Goal: Information Seeking & Learning: Check status

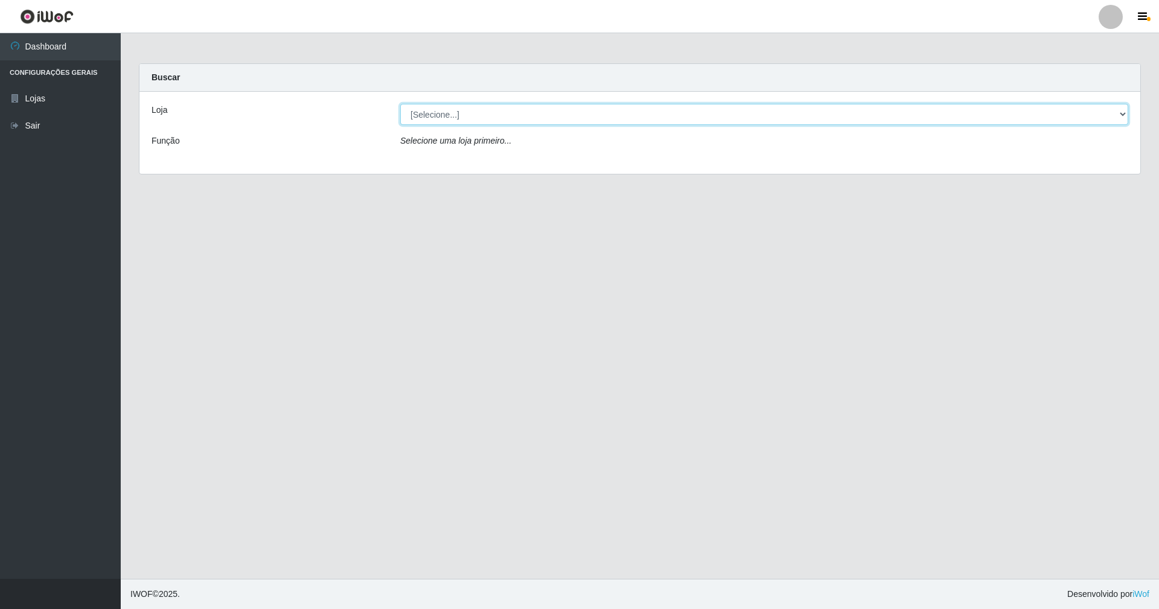
click at [441, 106] on select "[Selecione...] SuperShow - Asa Norte" at bounding box center [764, 114] width 728 height 21
select select "71"
click at [400, 104] on select "[Selecione...] SuperShow - Asa Norte" at bounding box center [764, 114] width 728 height 21
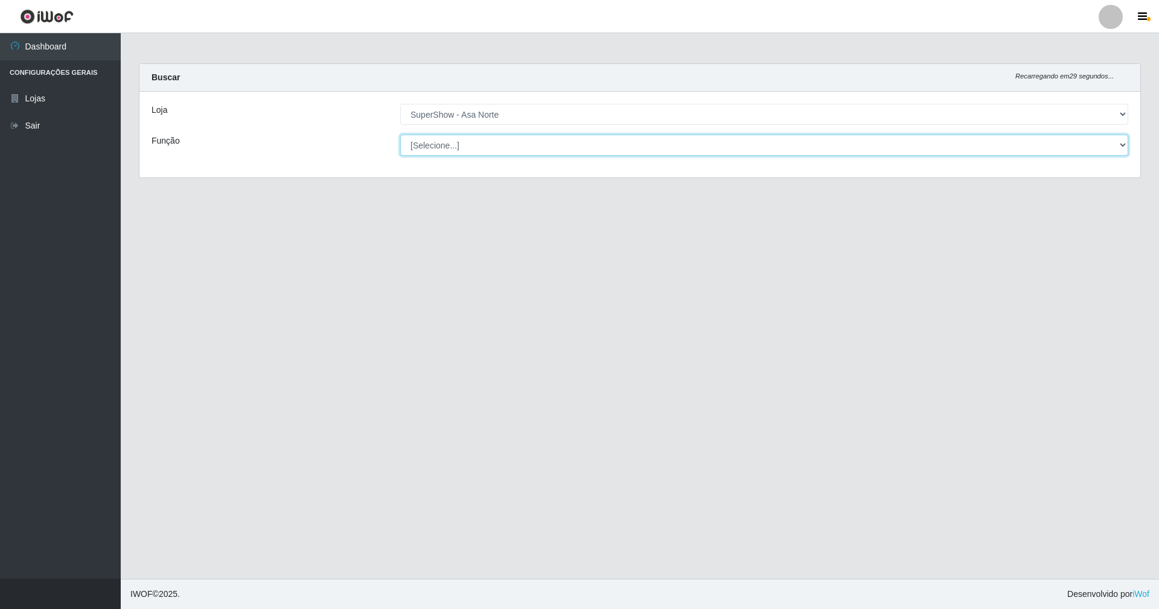
click at [445, 139] on select "[Selecione...] ASG ASG + ASG ++ Auxiliar de Depósito Auxiliar de Depósito + Aux…" at bounding box center [764, 145] width 728 height 21
click at [400, 135] on select "[Selecione...] ASG ASG + ASG ++ Auxiliar de Depósito Auxiliar de Depósito + Aux…" at bounding box center [764, 145] width 728 height 21
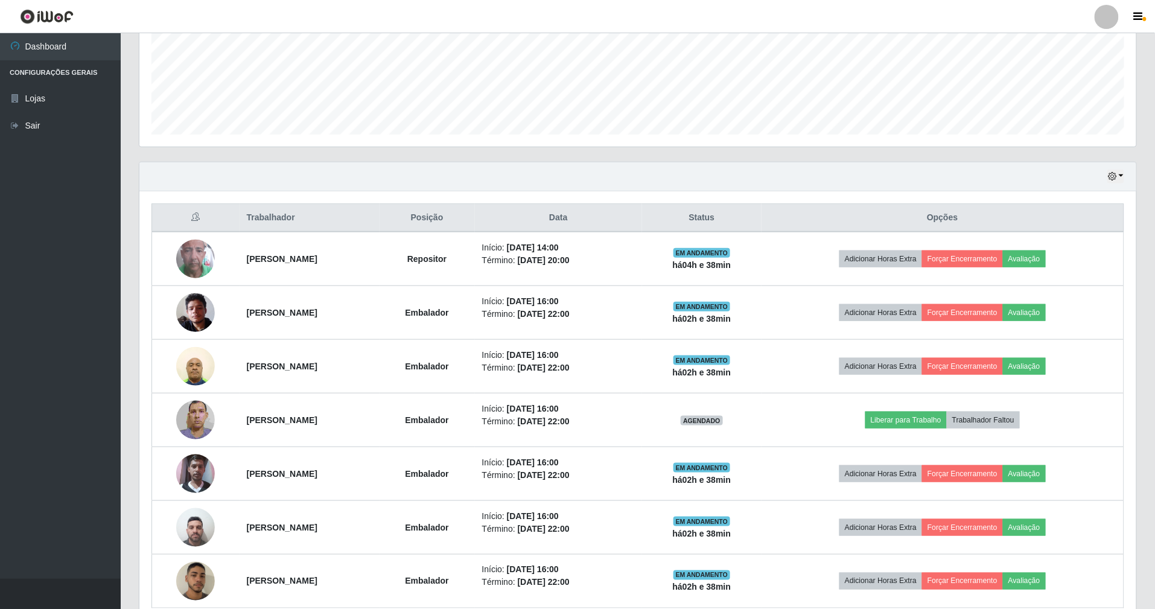
scroll to position [357, 0]
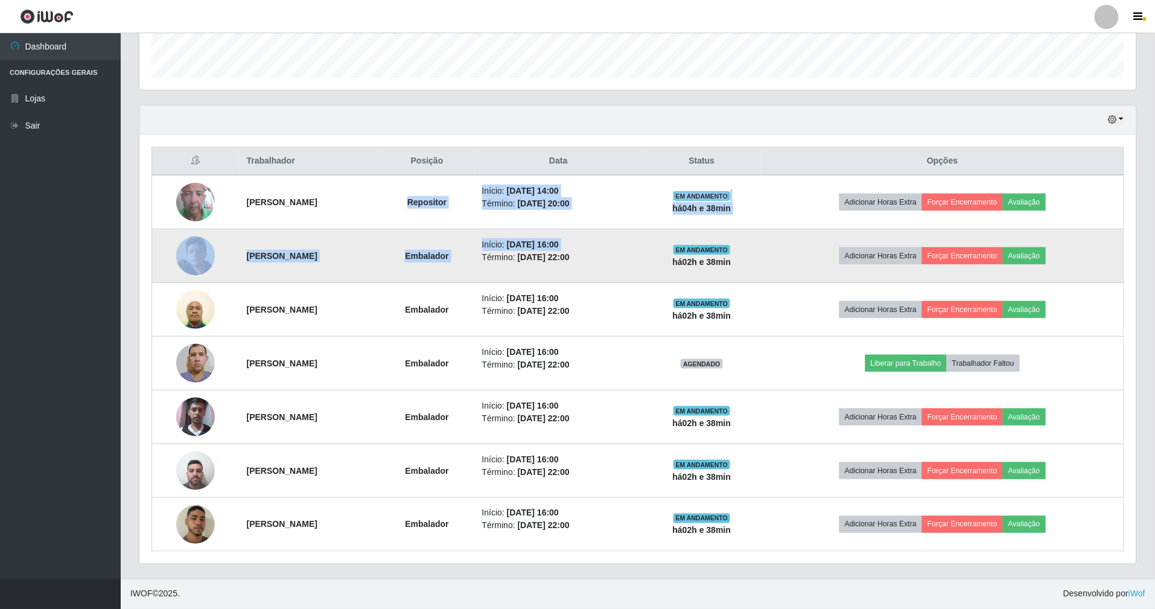
drag, startPoint x: 458, startPoint y: 206, endPoint x: 500, endPoint y: 246, distance: 58.1
click at [510, 252] on tbody "[PERSON_NAME] Repositor Início: [DATE] 14:00 Término: [DATE] 20:00 EM ANDAMENTO…" at bounding box center [638, 363] width 972 height 377
click at [475, 237] on td "Embalador" at bounding box center [427, 256] width 95 height 54
drag, startPoint x: 444, startPoint y: 199, endPoint x: 507, endPoint y: 239, distance: 74.4
click at [507, 239] on tbody "[PERSON_NAME] Repositor Início: [DATE] 14:00 Término: [DATE] 20:00 EM ANDAMENTO…" at bounding box center [638, 363] width 972 height 377
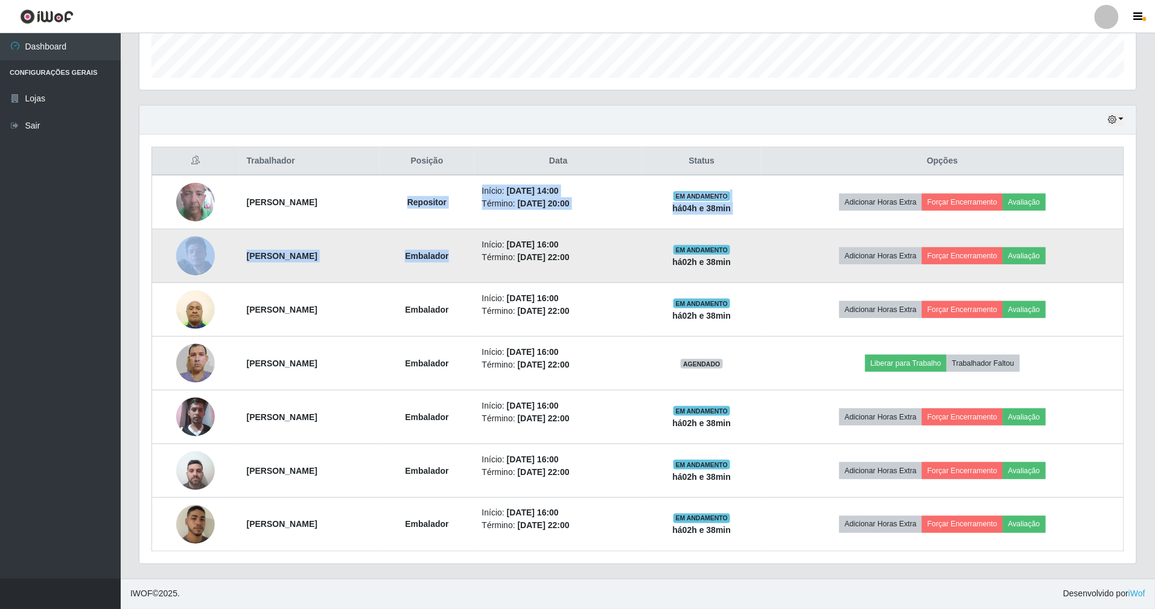
click at [475, 235] on td "Embalador" at bounding box center [427, 256] width 95 height 54
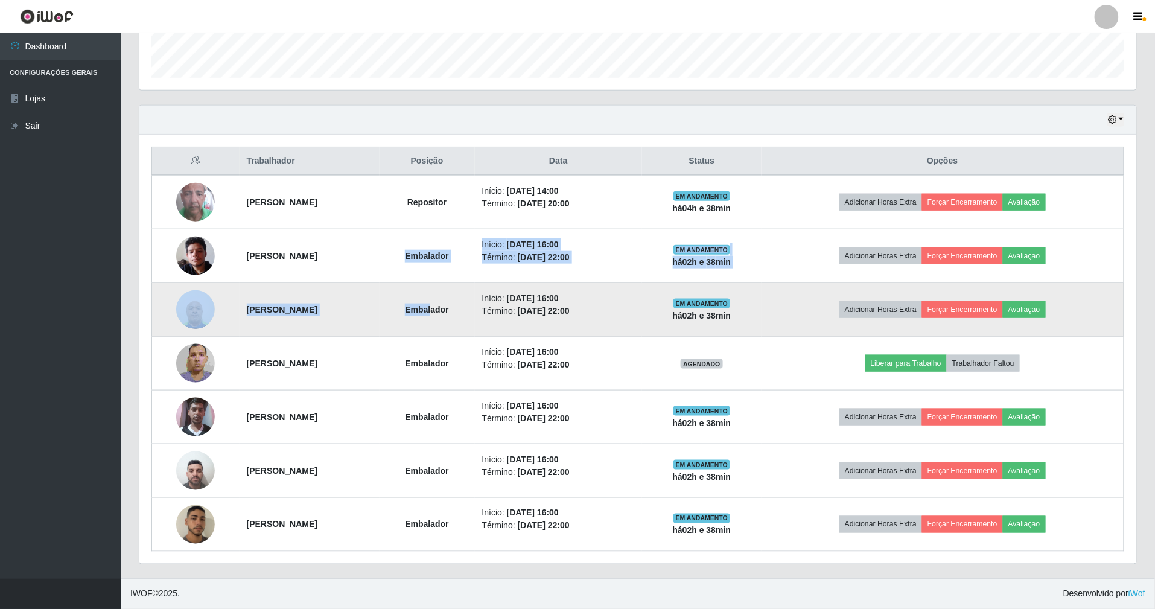
drag, startPoint x: 439, startPoint y: 257, endPoint x: 474, endPoint y: 332, distance: 82.4
click at [474, 332] on tbody "[PERSON_NAME] Repositor Início: [DATE] 14:00 Término: [DATE] 20:00 EM ANDAMENTO…" at bounding box center [638, 363] width 972 height 377
click at [380, 283] on td "[PERSON_NAME]" at bounding box center [310, 310] width 140 height 54
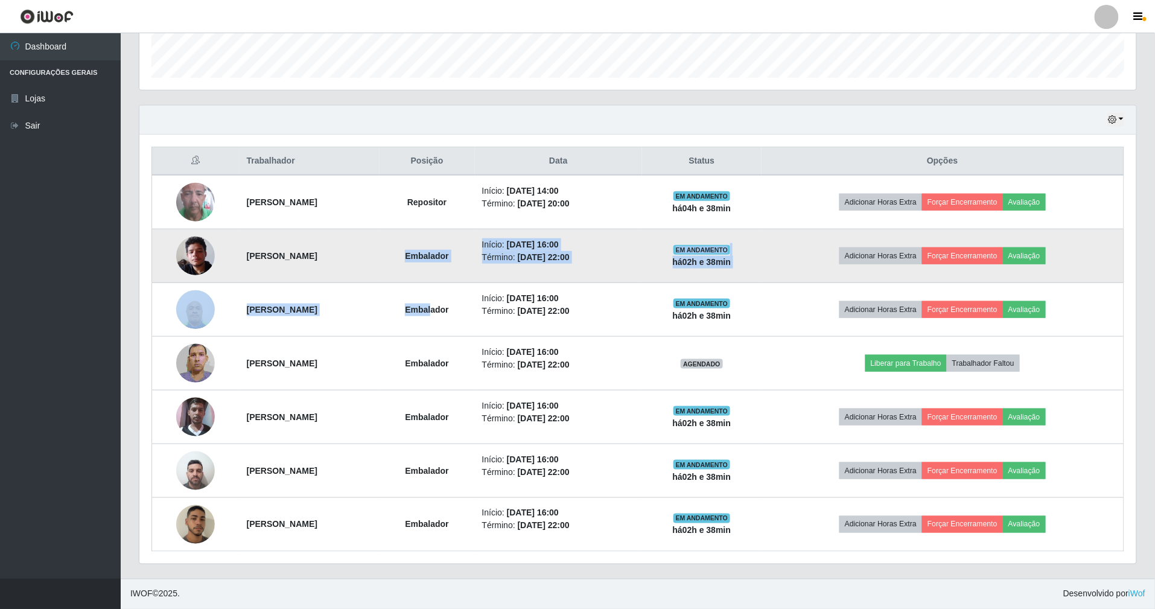
click at [430, 249] on td "Embalador" at bounding box center [427, 256] width 95 height 54
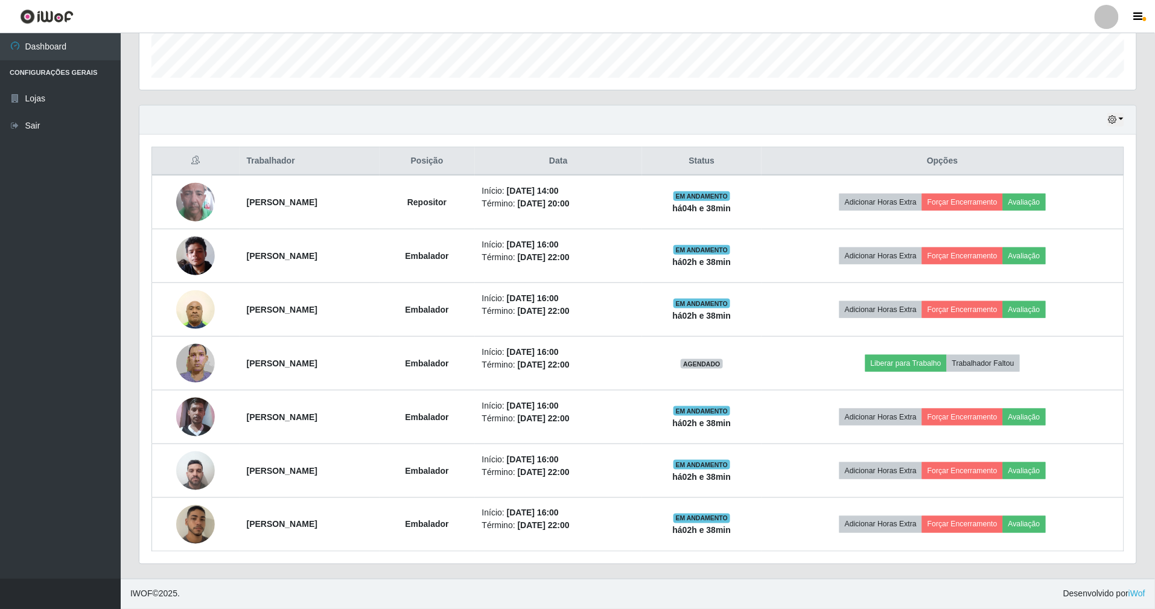
drag, startPoint x: 435, startPoint y: 268, endPoint x: 484, endPoint y: 569, distance: 304.6
click at [484, 569] on div "Hoje 1 dia 3 dias 1 Semana Não encerrados Trabalhador Posição Data Status Opçõe…" at bounding box center [638, 342] width 1017 height 474
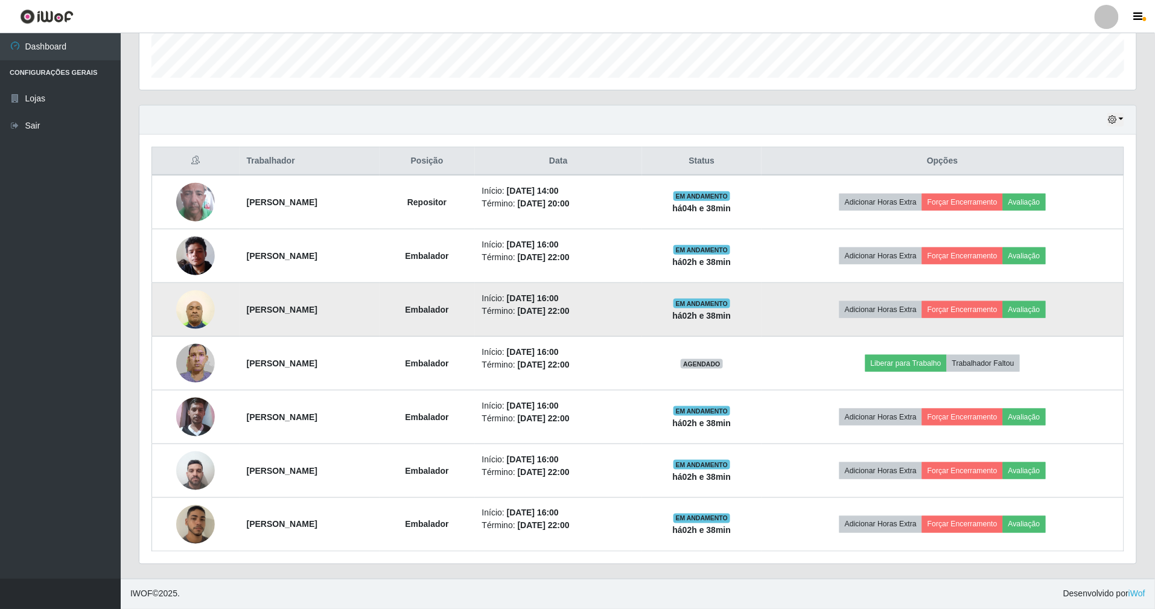
click at [441, 288] on td "Embalador" at bounding box center [427, 310] width 95 height 54
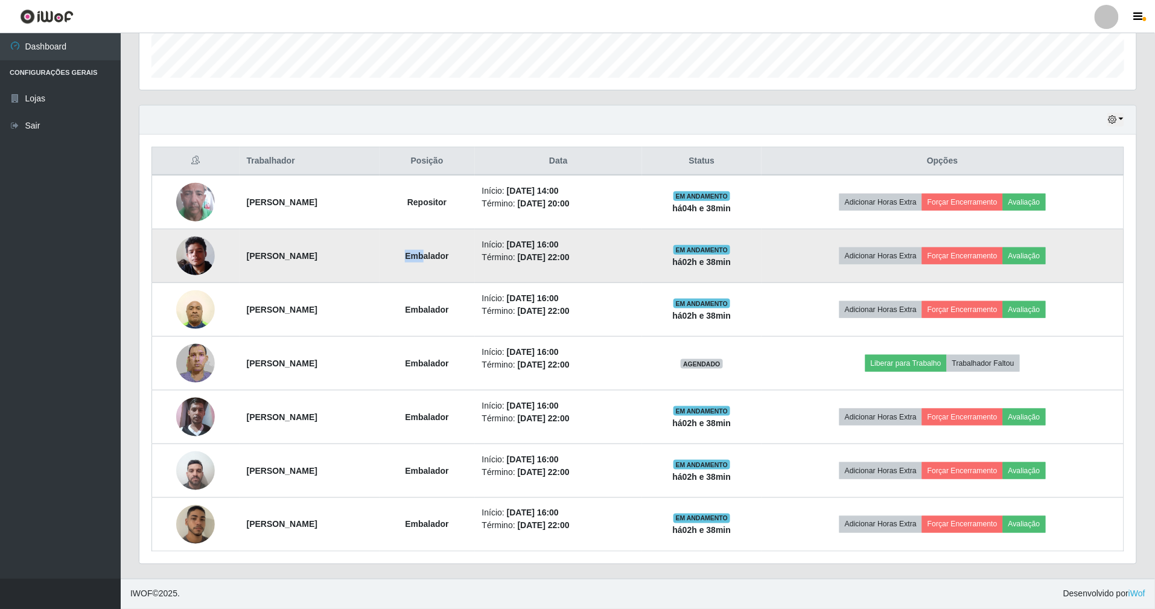
drag, startPoint x: 433, startPoint y: 257, endPoint x: 465, endPoint y: 252, distance: 31.8
click at [464, 252] on td "Embalador" at bounding box center [427, 256] width 95 height 54
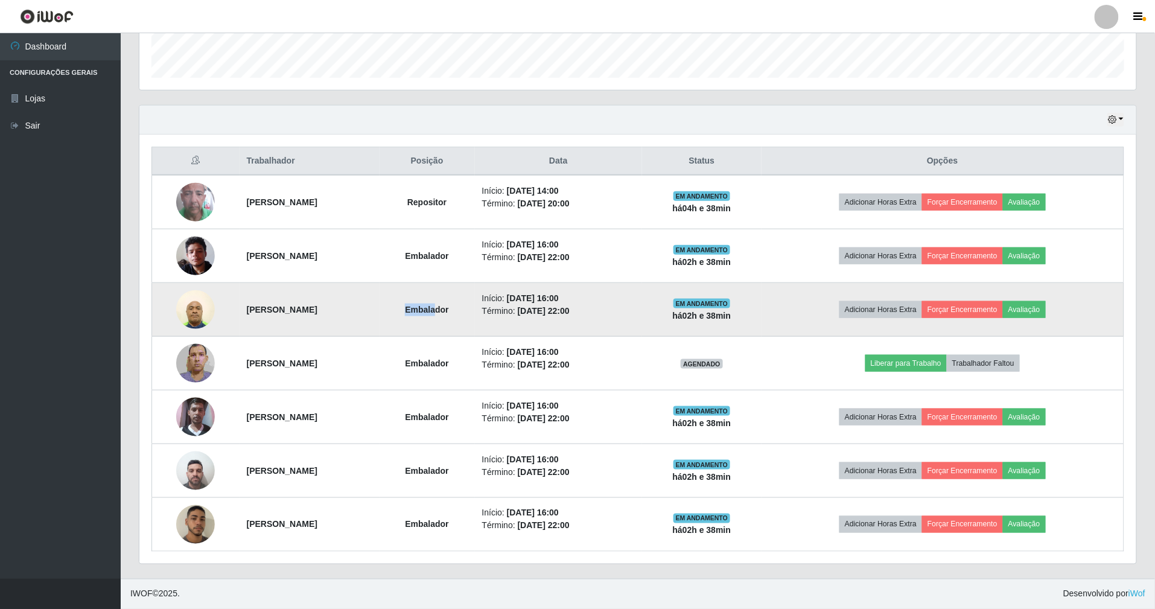
drag, startPoint x: 447, startPoint y: 295, endPoint x: 479, endPoint y: 305, distance: 34.2
click at [475, 305] on td "Embalador" at bounding box center [427, 310] width 95 height 54
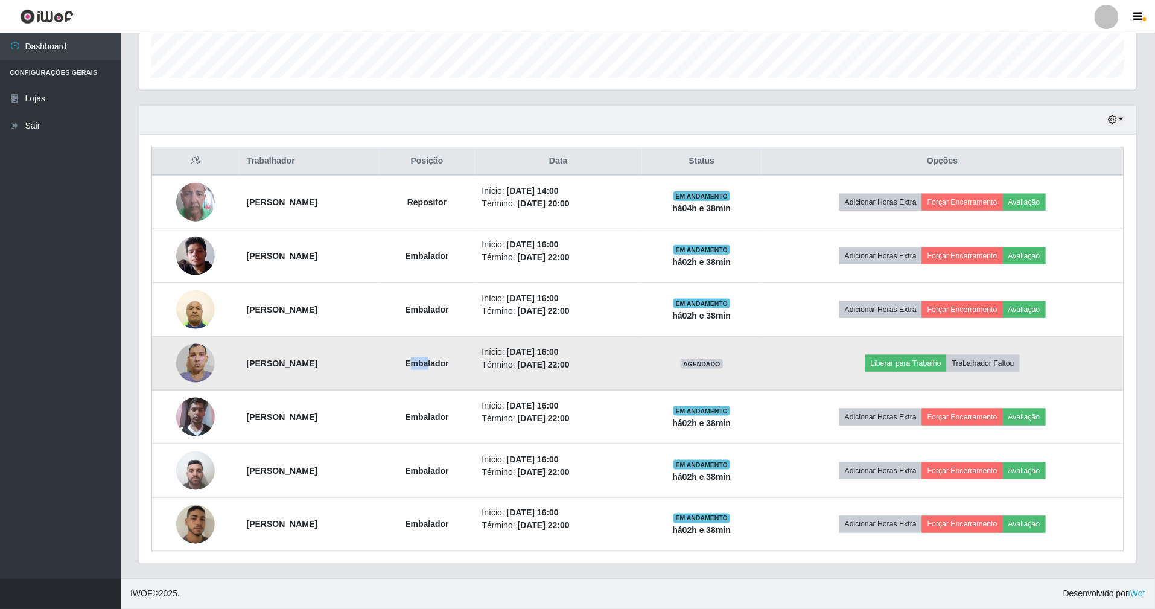
drag, startPoint x: 456, startPoint y: 372, endPoint x: 471, endPoint y: 372, distance: 15.1
click at [471, 372] on td "Embalador" at bounding box center [427, 364] width 95 height 54
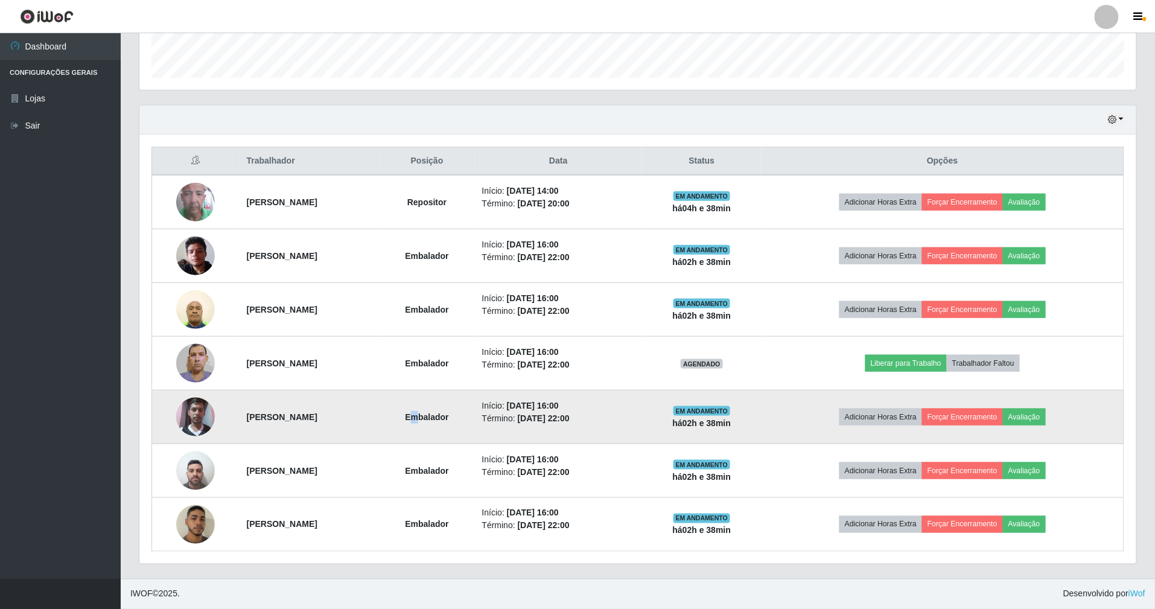
click at [448, 418] on strong "Embalador" at bounding box center [426, 417] width 43 height 10
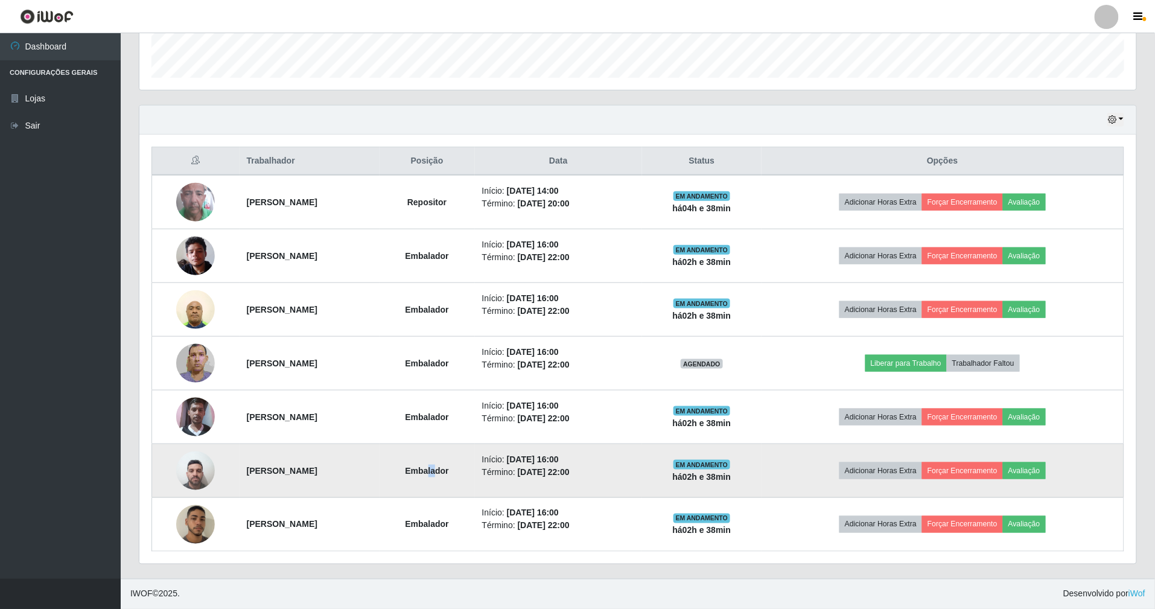
drag, startPoint x: 471, startPoint y: 454, endPoint x: 476, endPoint y: 470, distance: 16.3
click at [475, 465] on td "Embalador" at bounding box center [427, 471] width 95 height 54
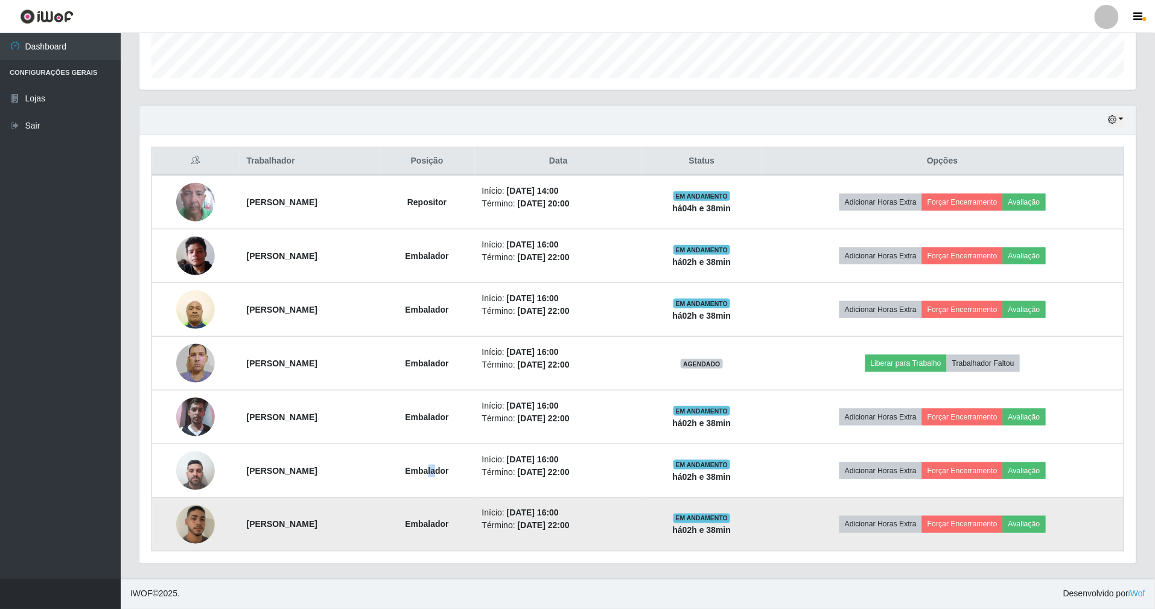
drag, startPoint x: 421, startPoint y: 534, endPoint x: 465, endPoint y: 532, distance: 43.5
click at [465, 534] on tr "[PERSON_NAME] Início: [DATE] 16:00 Término: [DATE] 22:00 EM ANDAMENTO há 02 h e…" at bounding box center [638, 525] width 972 height 54
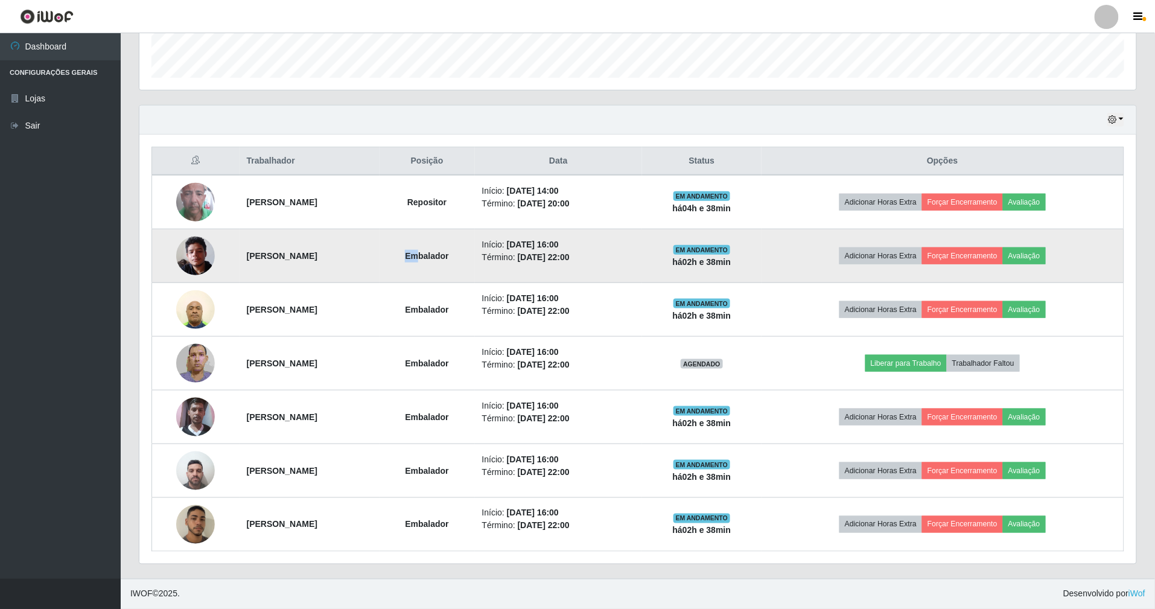
drag, startPoint x: 452, startPoint y: 252, endPoint x: 459, endPoint y: 249, distance: 8.4
click at [459, 249] on td "Embalador" at bounding box center [427, 256] width 95 height 54
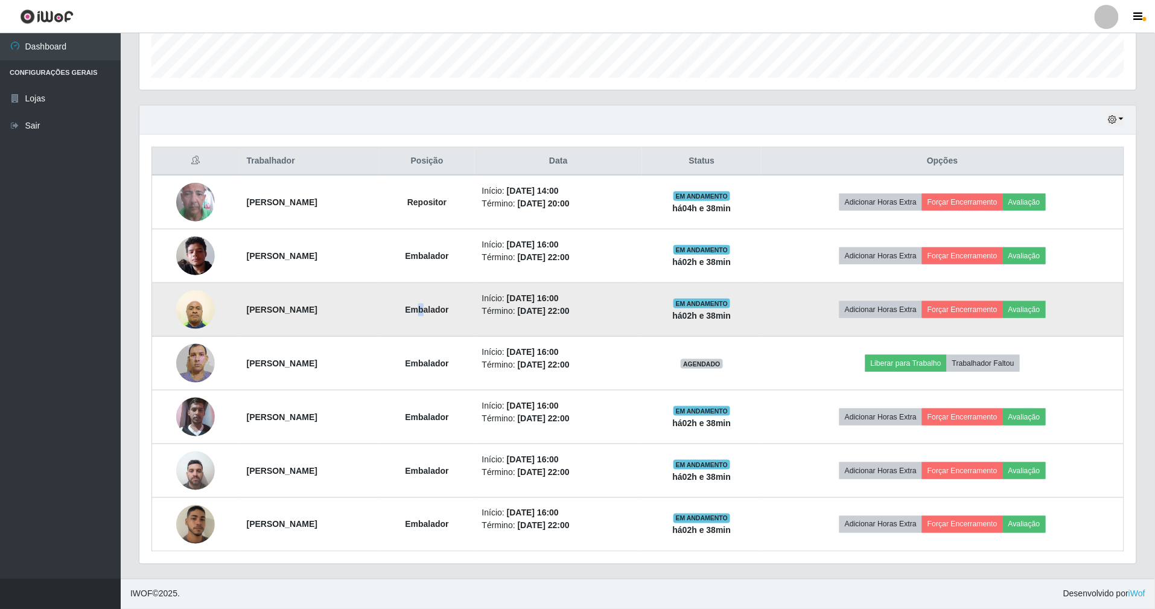
click at [467, 317] on td "Embalador" at bounding box center [427, 310] width 95 height 54
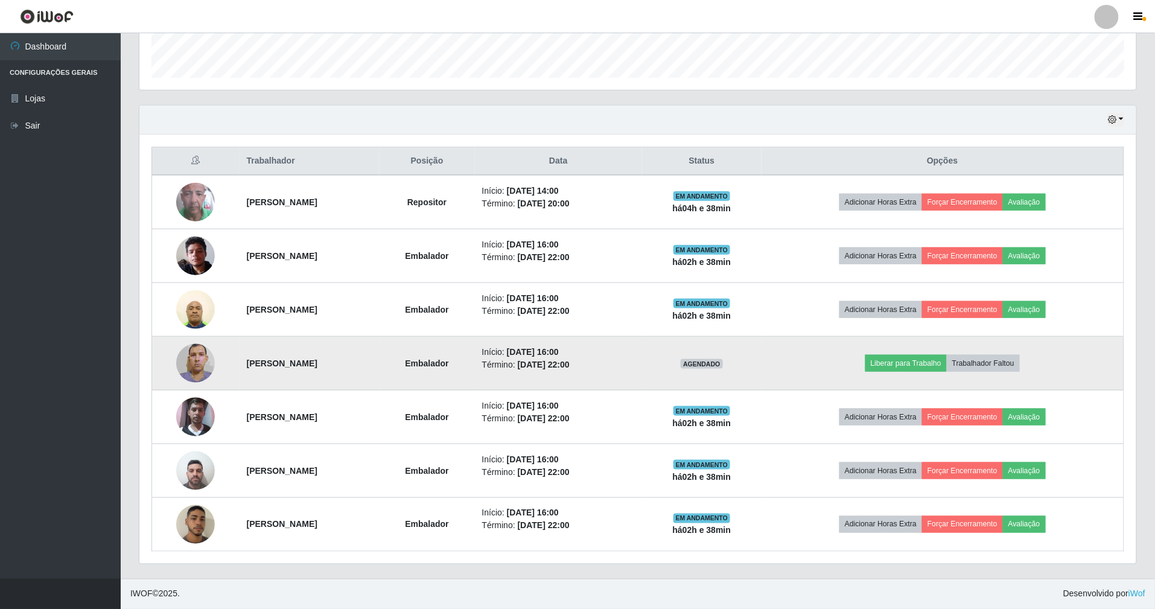
drag, startPoint x: 443, startPoint y: 360, endPoint x: 460, endPoint y: 361, distance: 16.9
click at [452, 360] on td "Embalador" at bounding box center [427, 364] width 95 height 54
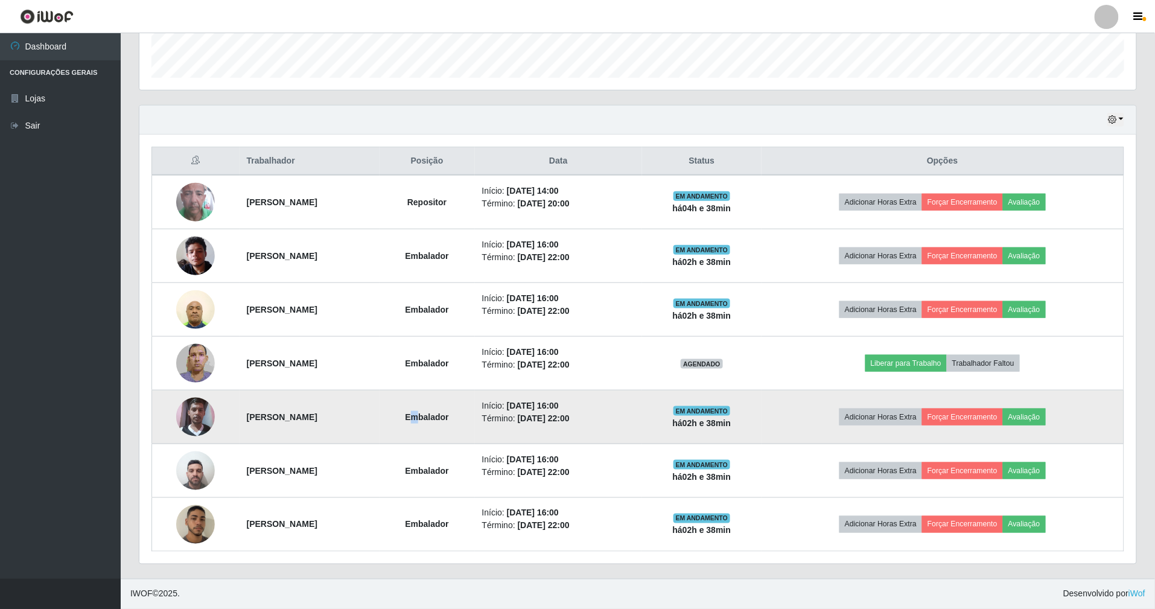
drag, startPoint x: 455, startPoint y: 400, endPoint x: 464, endPoint y: 423, distance: 24.7
click at [461, 401] on td "Embalador" at bounding box center [427, 418] width 95 height 54
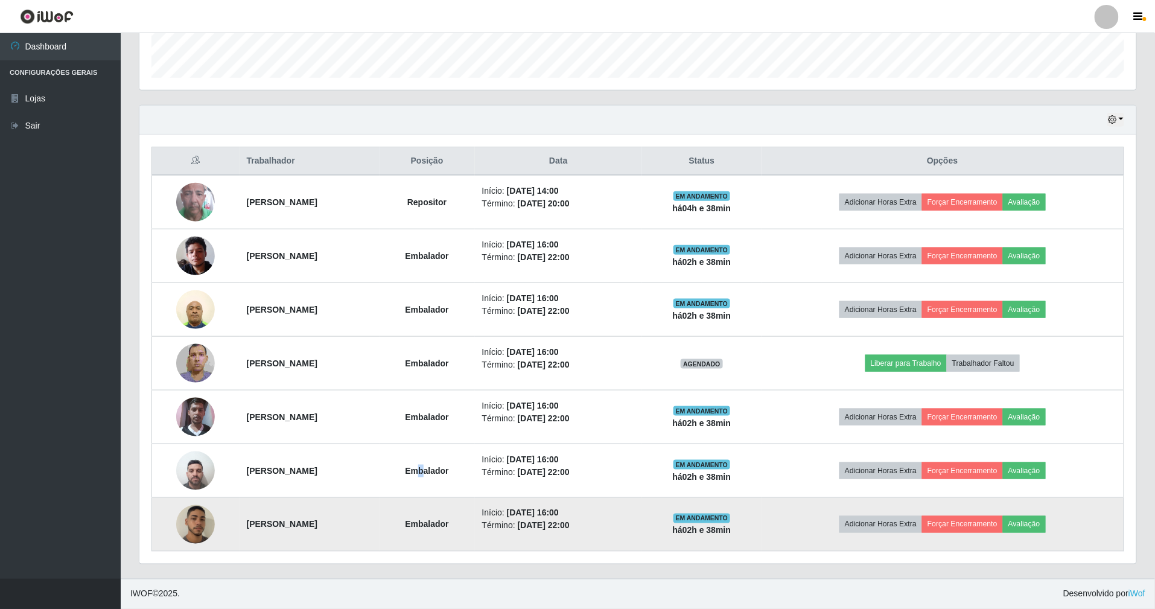
drag, startPoint x: 462, startPoint y: 455, endPoint x: 450, endPoint y: 503, distance: 49.8
click at [464, 470] on td "Embalador" at bounding box center [427, 471] width 95 height 54
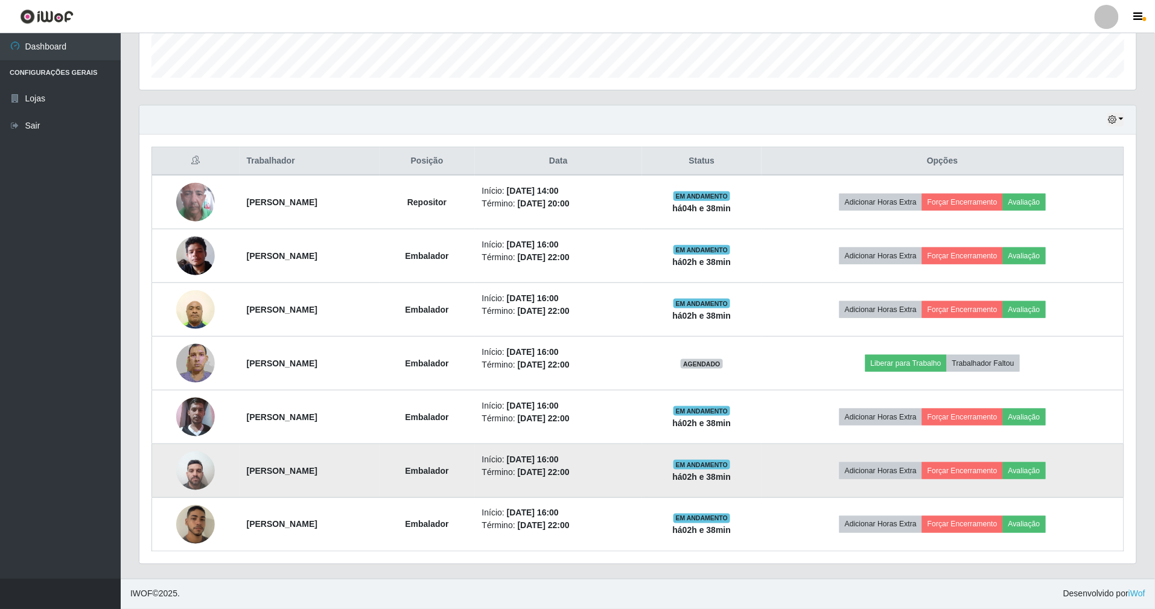
drag, startPoint x: 450, startPoint y: 505, endPoint x: 462, endPoint y: 493, distance: 17.5
click at [450, 505] on td "Embalador" at bounding box center [427, 525] width 95 height 54
drag, startPoint x: 433, startPoint y: 264, endPoint x: 529, endPoint y: 462, distance: 219.5
click at [548, 525] on tbody "[PERSON_NAME] Repositor Início: [DATE] 14:00 Término: [DATE] 20:00 EM ANDAMENTO…" at bounding box center [638, 363] width 972 height 377
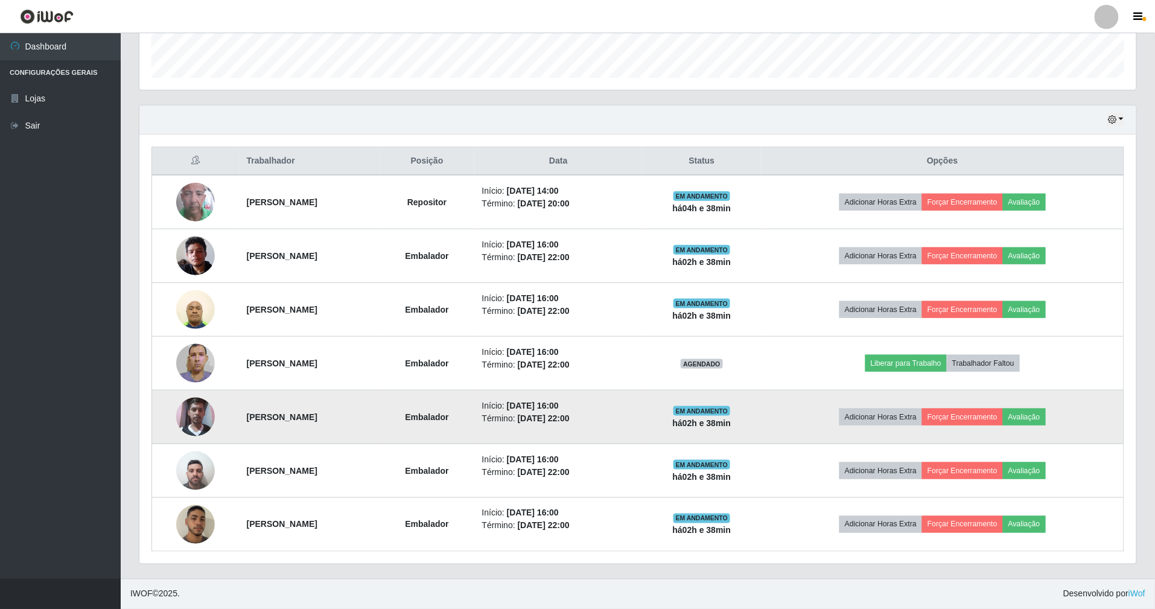
click at [475, 394] on td "Embalador" at bounding box center [427, 418] width 95 height 54
